Goal: Transaction & Acquisition: Purchase product/service

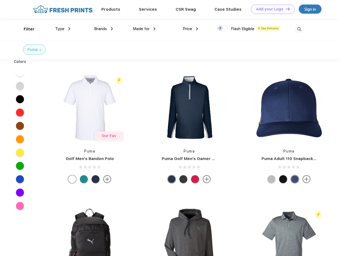
scroll to position [0, 0]
click at [271, 9] on link "Add your Logo Design Tool" at bounding box center [273, 9] width 44 height 9
click at [0, 0] on div "Design Tool" at bounding box center [0, 0] width 0 height 0
click at [286, 9] on link "Add your Logo Design Tool" at bounding box center [273, 9] width 44 height 9
click at [26, 29] on div "Filter" at bounding box center [29, 29] width 11 height 6
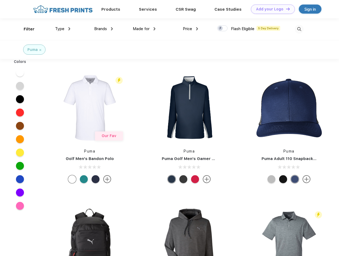
click at [63, 29] on span "Type" at bounding box center [59, 28] width 9 height 5
click at [104, 29] on span "Brands" at bounding box center [100, 28] width 13 height 5
click at [144, 29] on span "Made for" at bounding box center [141, 28] width 17 height 5
click at [191, 29] on span "Price" at bounding box center [187, 28] width 9 height 5
click at [223, 28] on div at bounding box center [222, 28] width 10 height 6
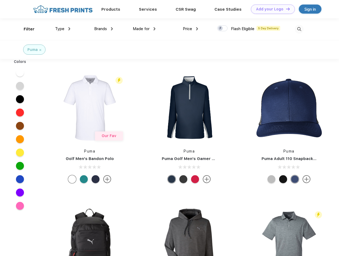
click at [221, 28] on input "checkbox" at bounding box center [218, 26] width 3 height 3
click at [299, 29] on img at bounding box center [299, 29] width 9 height 9
